Goal: Task Accomplishment & Management: Use online tool/utility

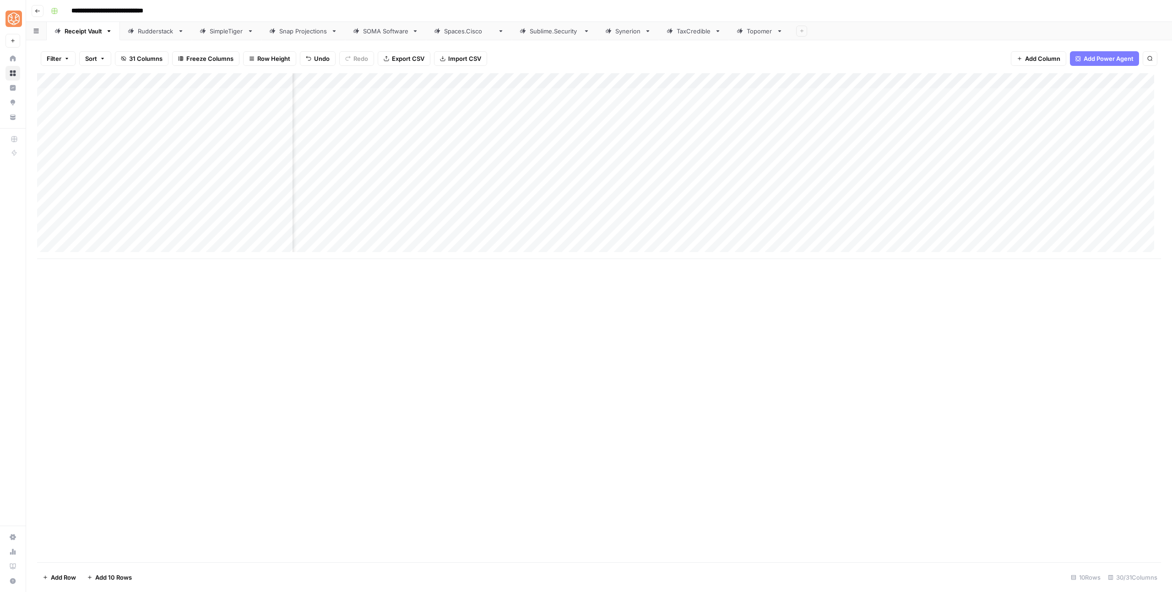
scroll to position [0, 936]
click at [797, 287] on div "Add Column" at bounding box center [598, 317] width 1123 height 489
click at [1083, 9] on div "**********" at bounding box center [604, 11] width 1115 height 15
drag, startPoint x: 1067, startPoint y: 5, endPoint x: 1061, endPoint y: 6, distance: 6.5
click at [1067, 5] on div "**********" at bounding box center [604, 11] width 1115 height 15
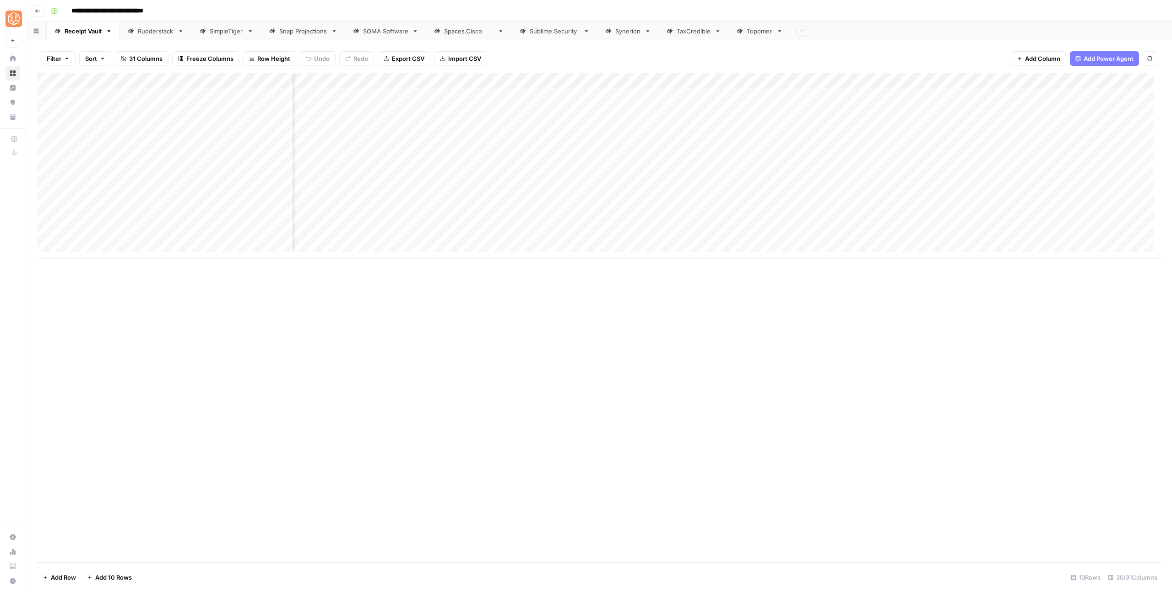
scroll to position [0, 657]
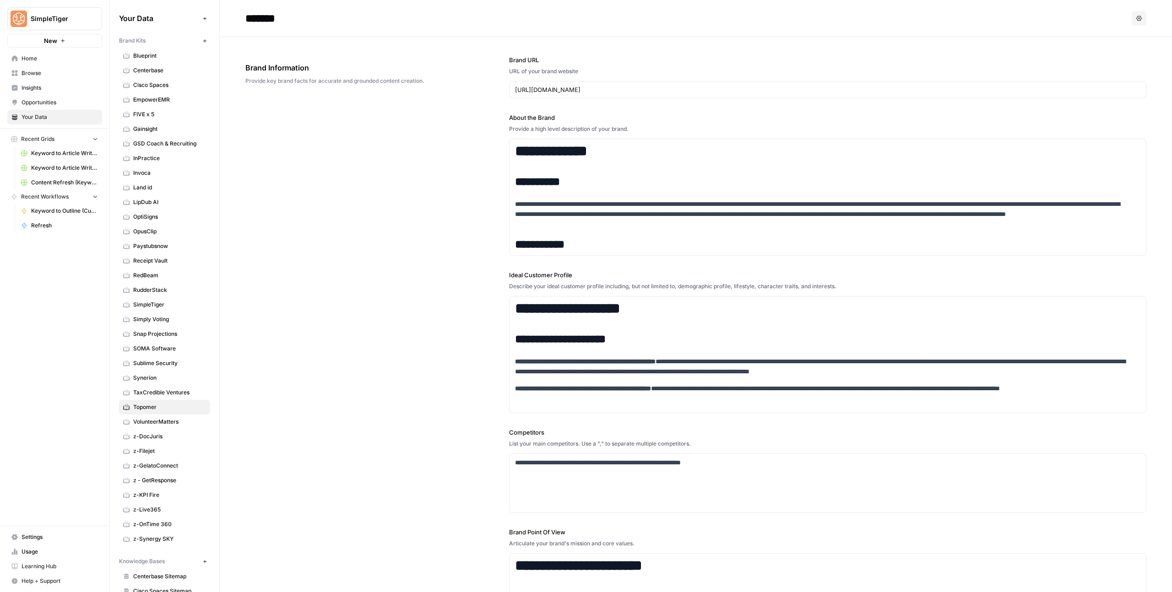
scroll to position [363, 0]
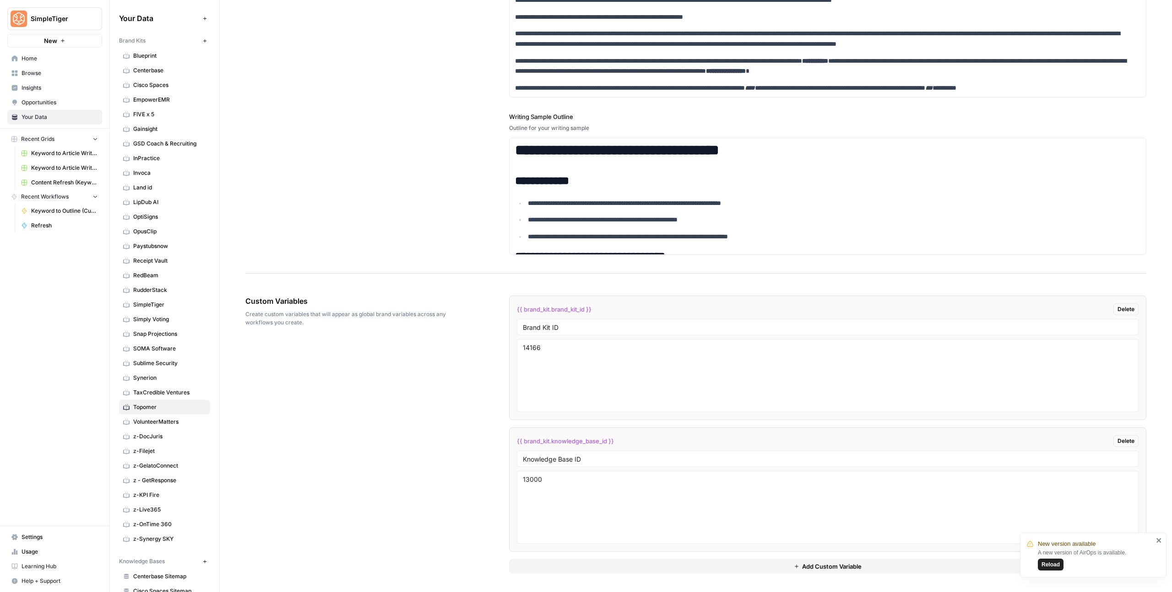
click at [437, 189] on div "**********" at bounding box center [695, 47] width 901 height 453
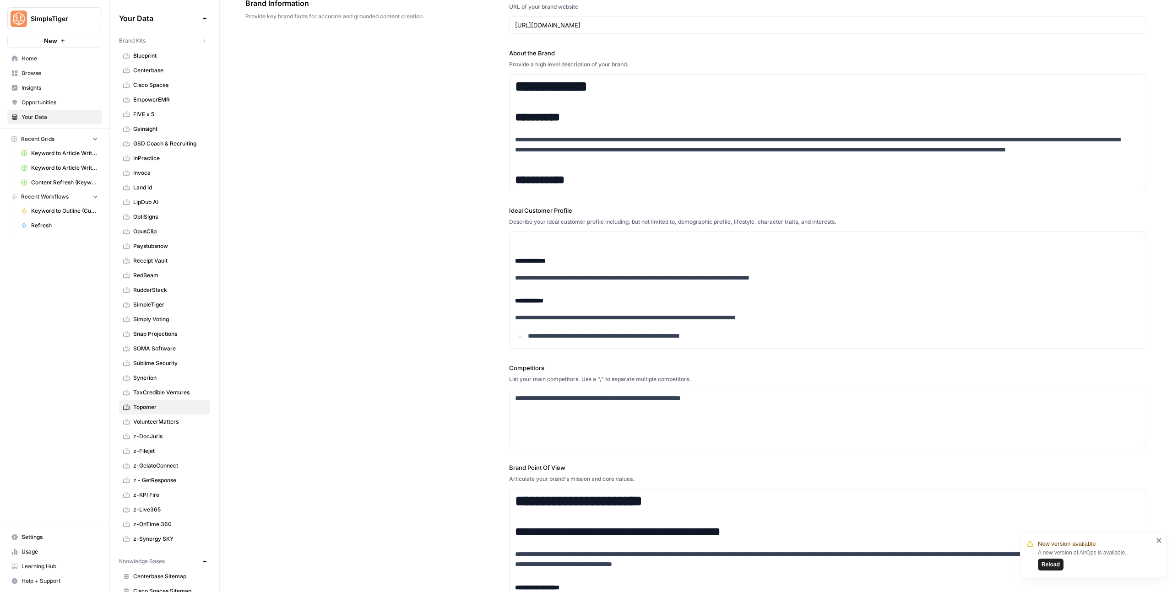
scroll to position [0, 0]
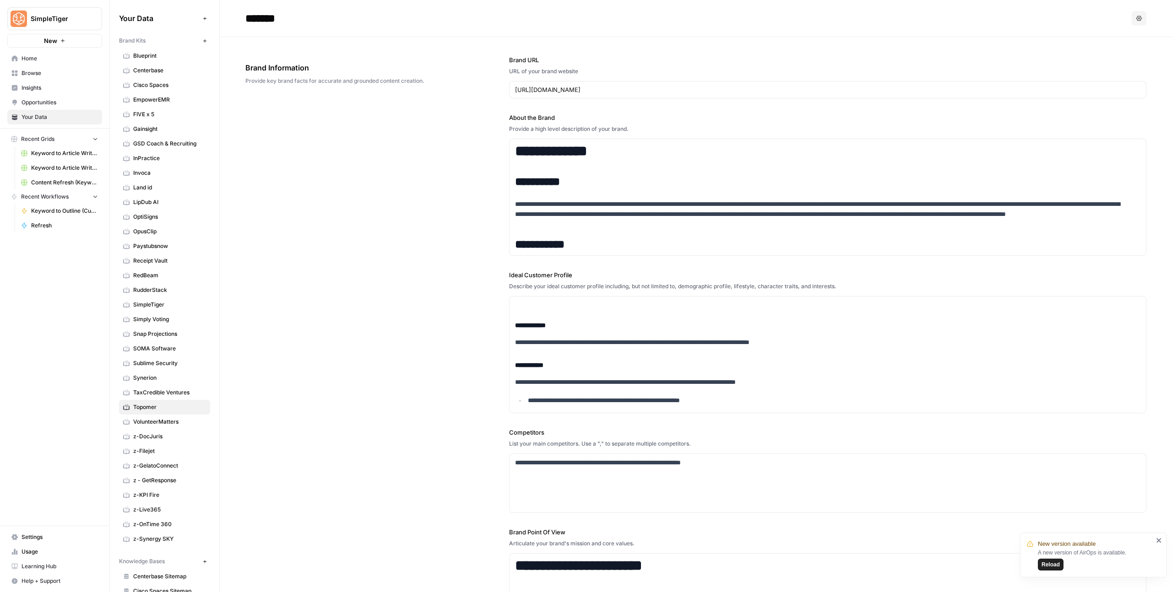
click at [41, 58] on span "Home" at bounding box center [60, 58] width 76 height 8
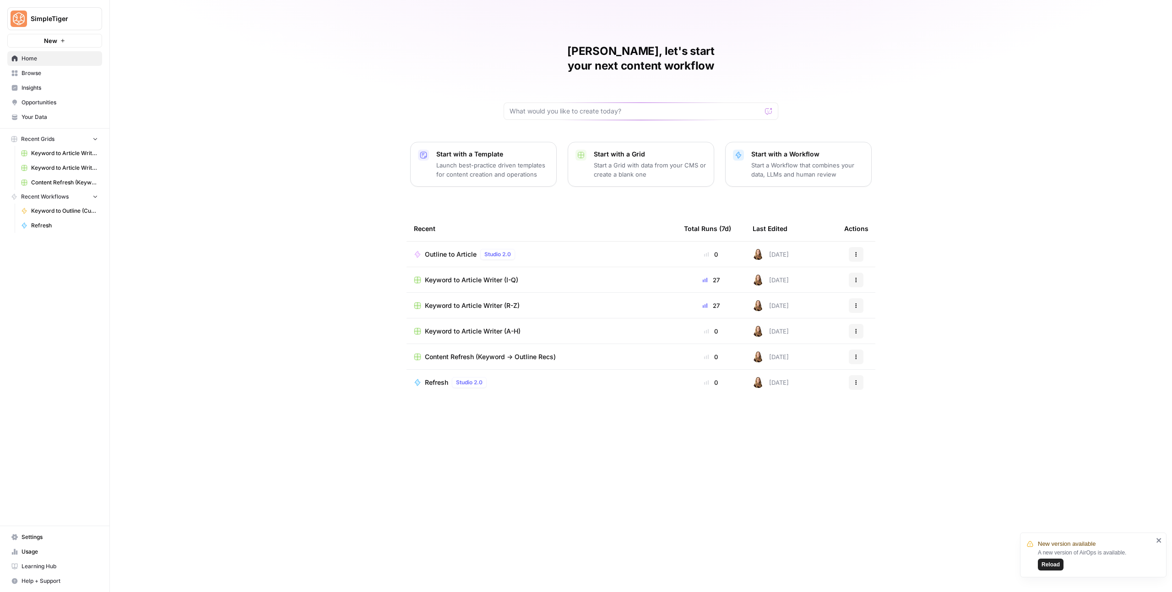
click at [1046, 566] on span "Reload" at bounding box center [1050, 565] width 18 height 8
click at [481, 250] on span "Keyword to Article Writer (I-Q)" at bounding box center [471, 254] width 93 height 9
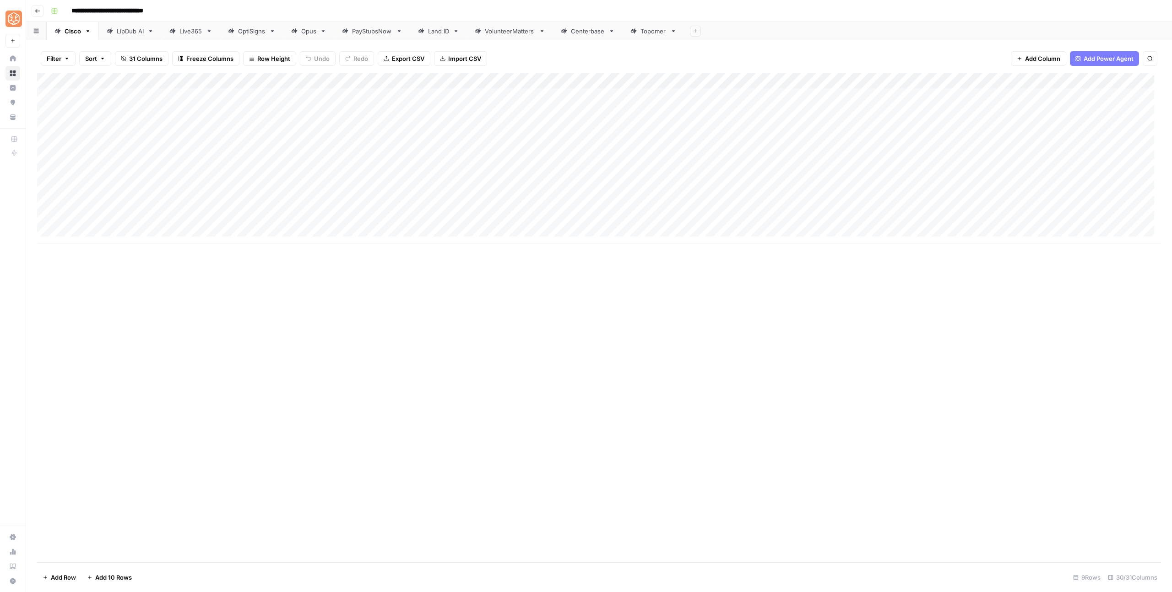
click at [659, 32] on div "Topomer" at bounding box center [653, 31] width 26 height 9
click at [592, 95] on div "Add Column" at bounding box center [598, 127] width 1123 height 108
click at [593, 95] on div "Add Column" at bounding box center [598, 127] width 1123 height 108
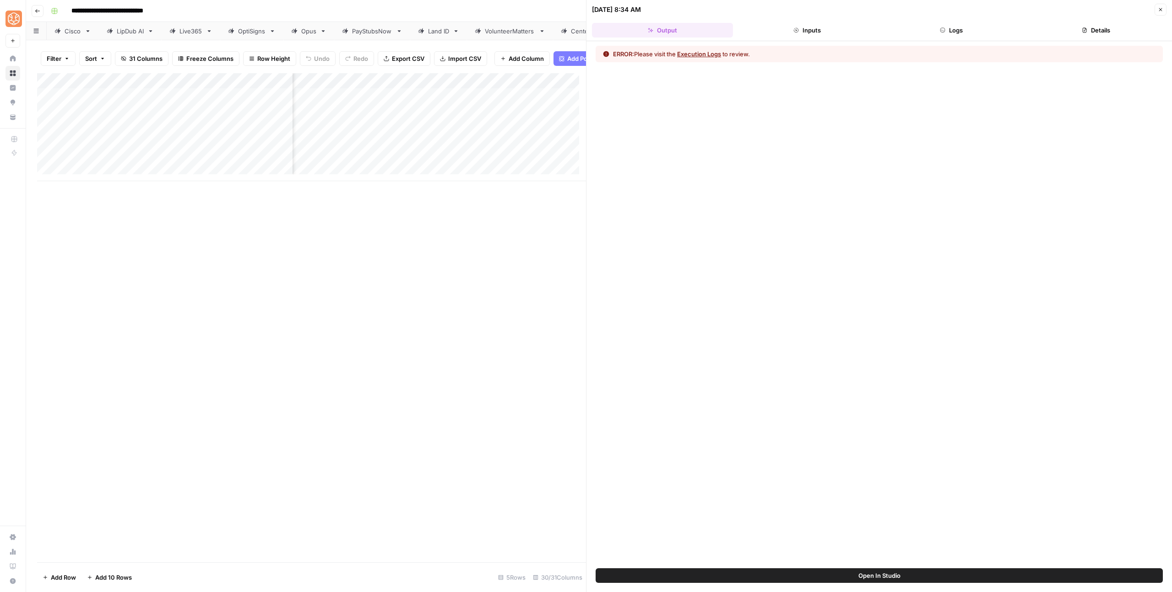
click at [906, 574] on button "Open In Studio" at bounding box center [878, 575] width 567 height 15
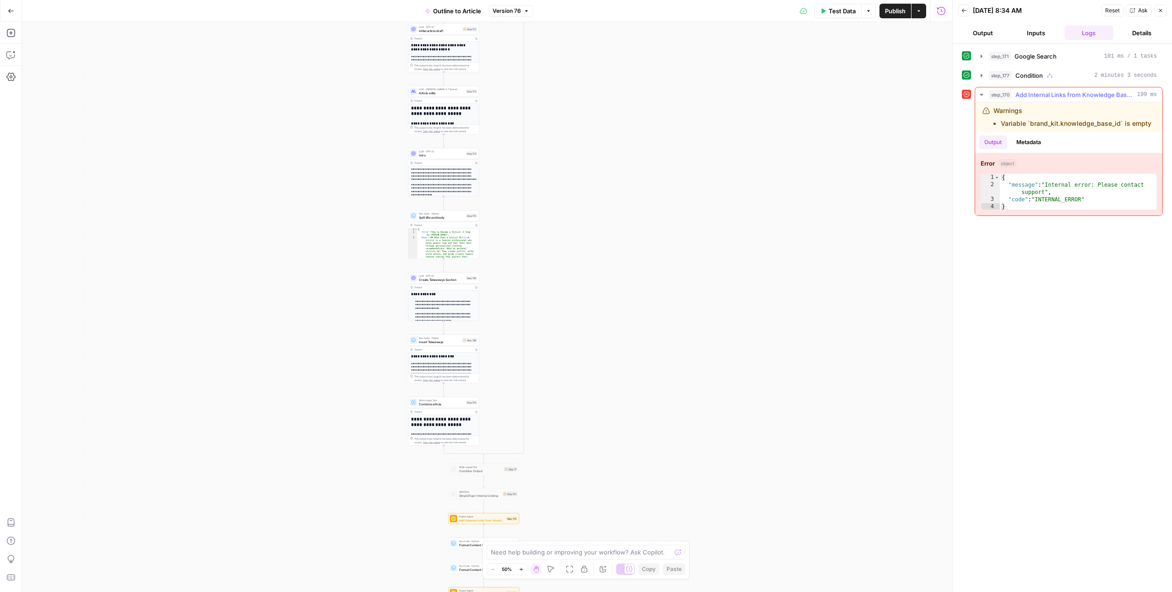
click at [1034, 170] on div "Error object 1 2 3 4 { "message" : "Internal error: Please contact support" , "…" at bounding box center [1068, 184] width 187 height 62
type textarea "**********"
click at [1062, 190] on div "{ "message" : "Internal error: Please contact support" , "code" : "INTERNAL_ERR…" at bounding box center [1077, 199] width 157 height 51
click at [18, 6] on button "Go Back" at bounding box center [11, 11] width 16 height 16
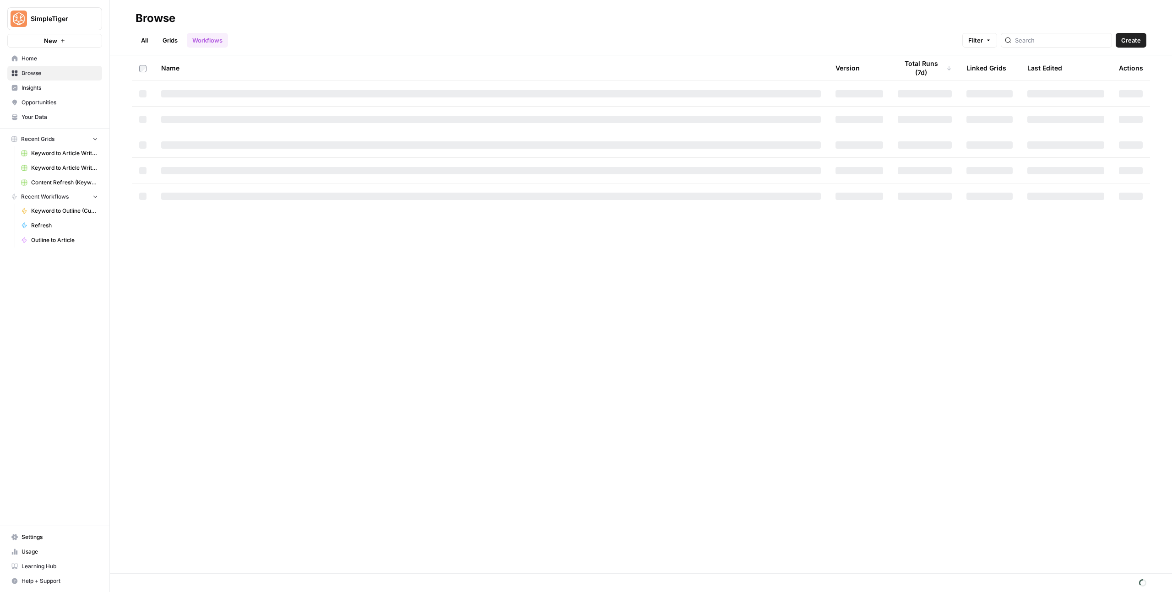
click at [43, 115] on span "Your Data" at bounding box center [60, 117] width 76 height 8
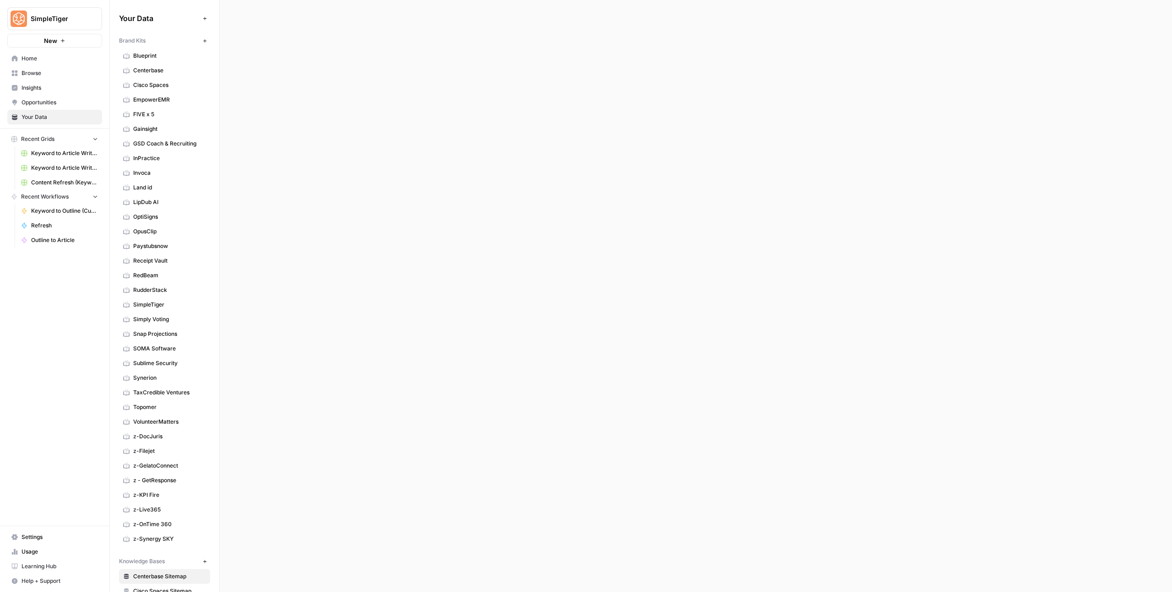
scroll to position [589, 0]
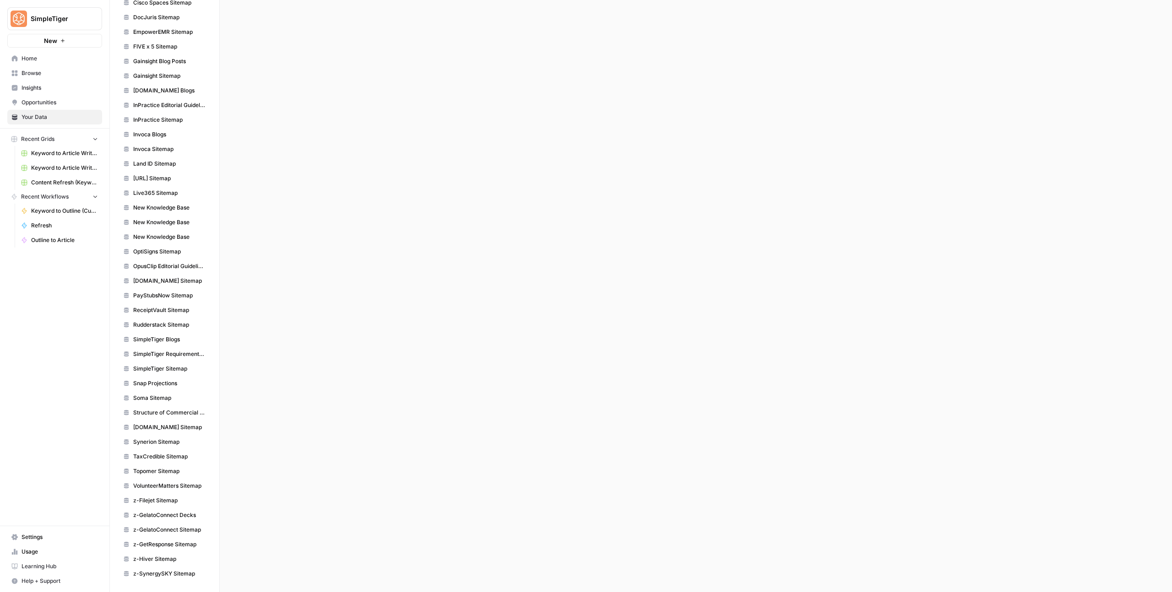
click at [162, 467] on span "Topomer Sitemap" at bounding box center [169, 471] width 73 height 8
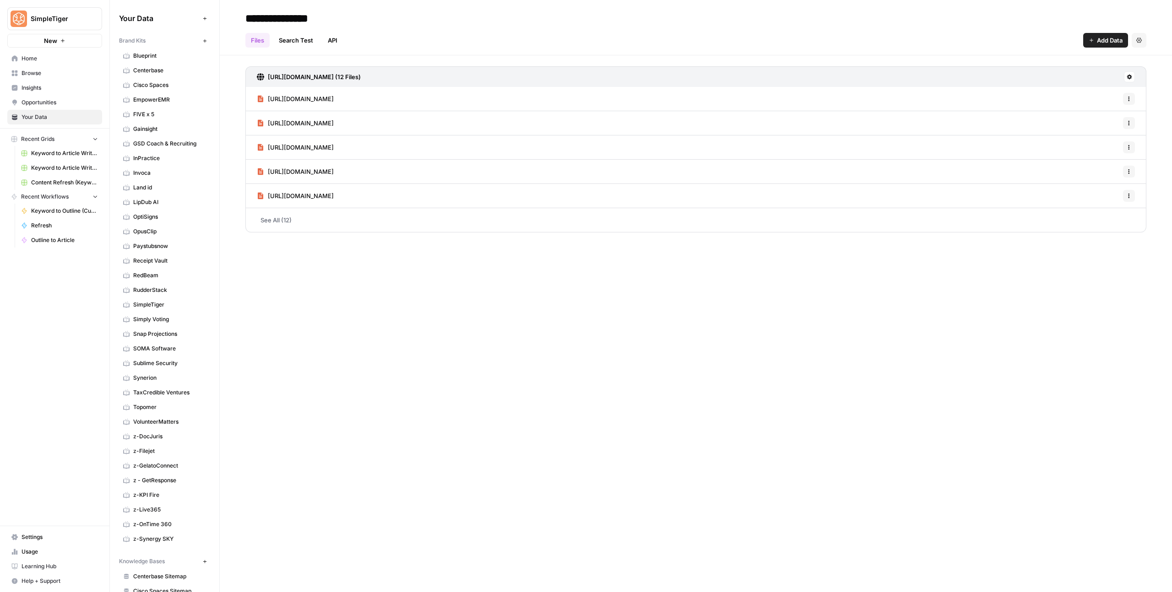
click at [145, 411] on link "Topomer" at bounding box center [164, 407] width 91 height 15
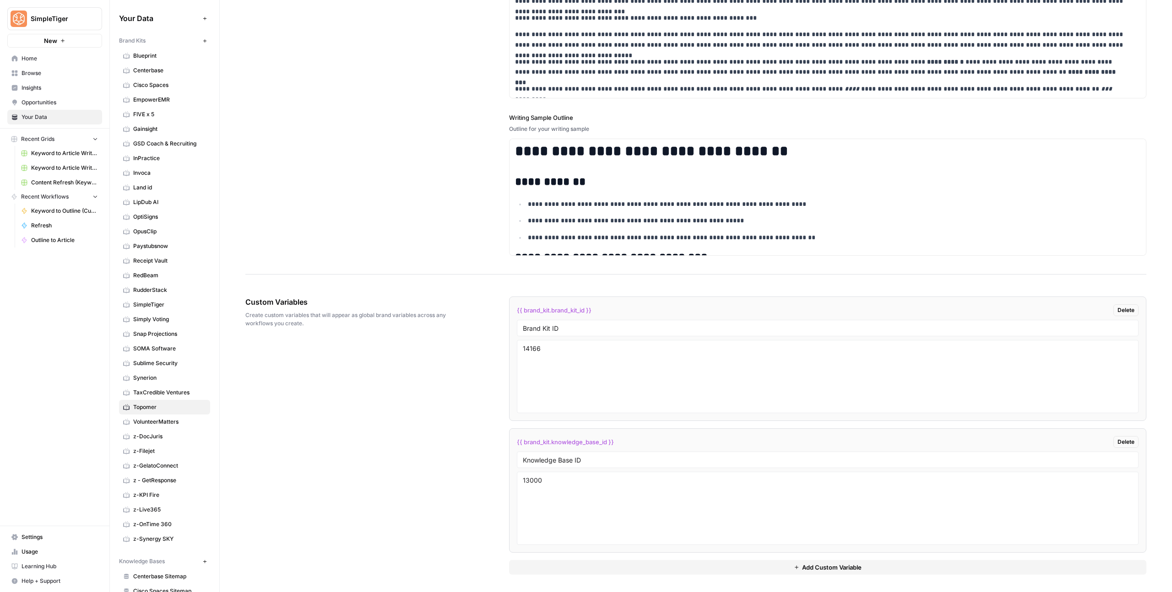
scroll to position [1532, 0]
